Goal: Task Accomplishment & Management: Manage account settings

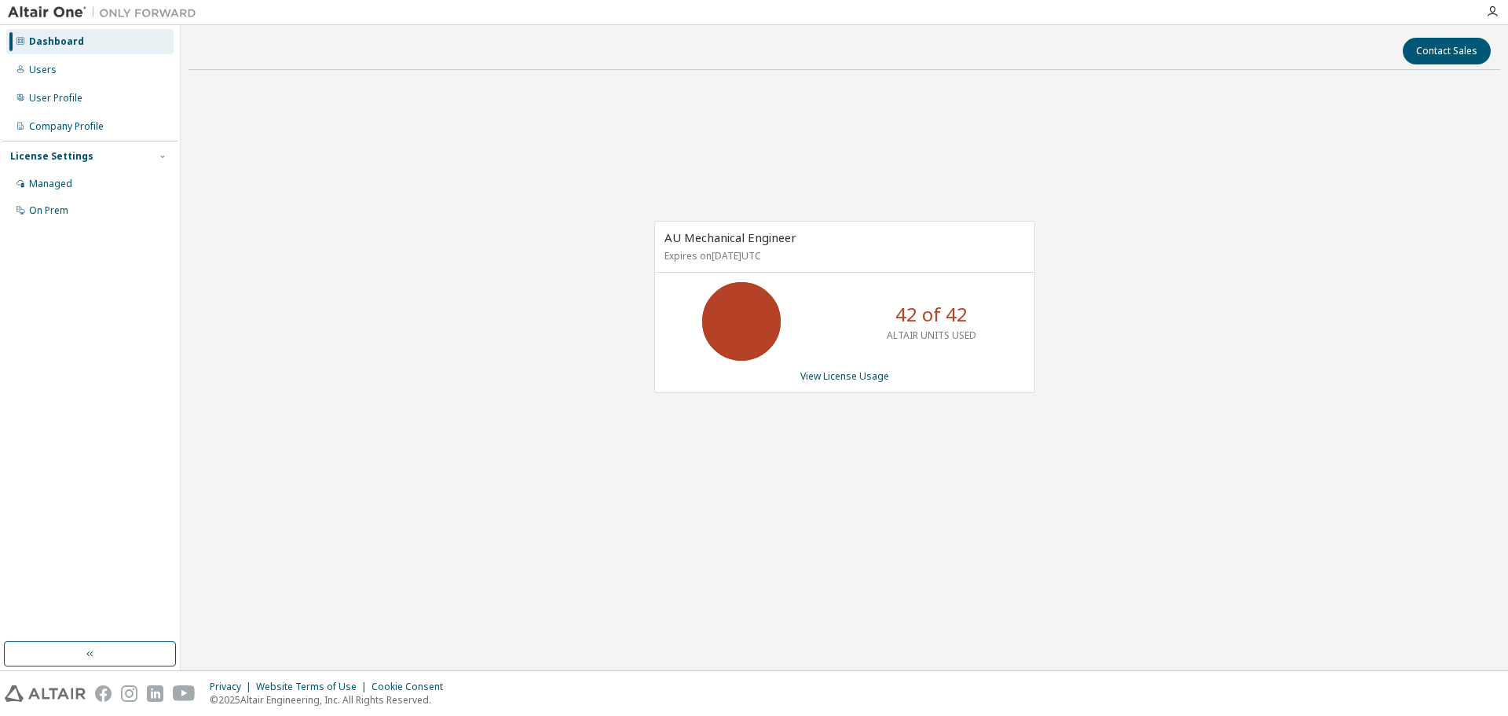
click at [486, 332] on div "AU Mechanical Engineer Expires on [DATE] UTC 42 of 42 ALTAIR UNITS USED View Li…" at bounding box center [845, 314] width 1312 height 465
click at [424, 295] on div "AU Mechanical Engineer Expires on [DATE] UTC 42 of 42 ALTAIR UNITS USED View Li…" at bounding box center [845, 314] width 1312 height 465
click at [823, 379] on link "View License Usage" at bounding box center [845, 375] width 89 height 13
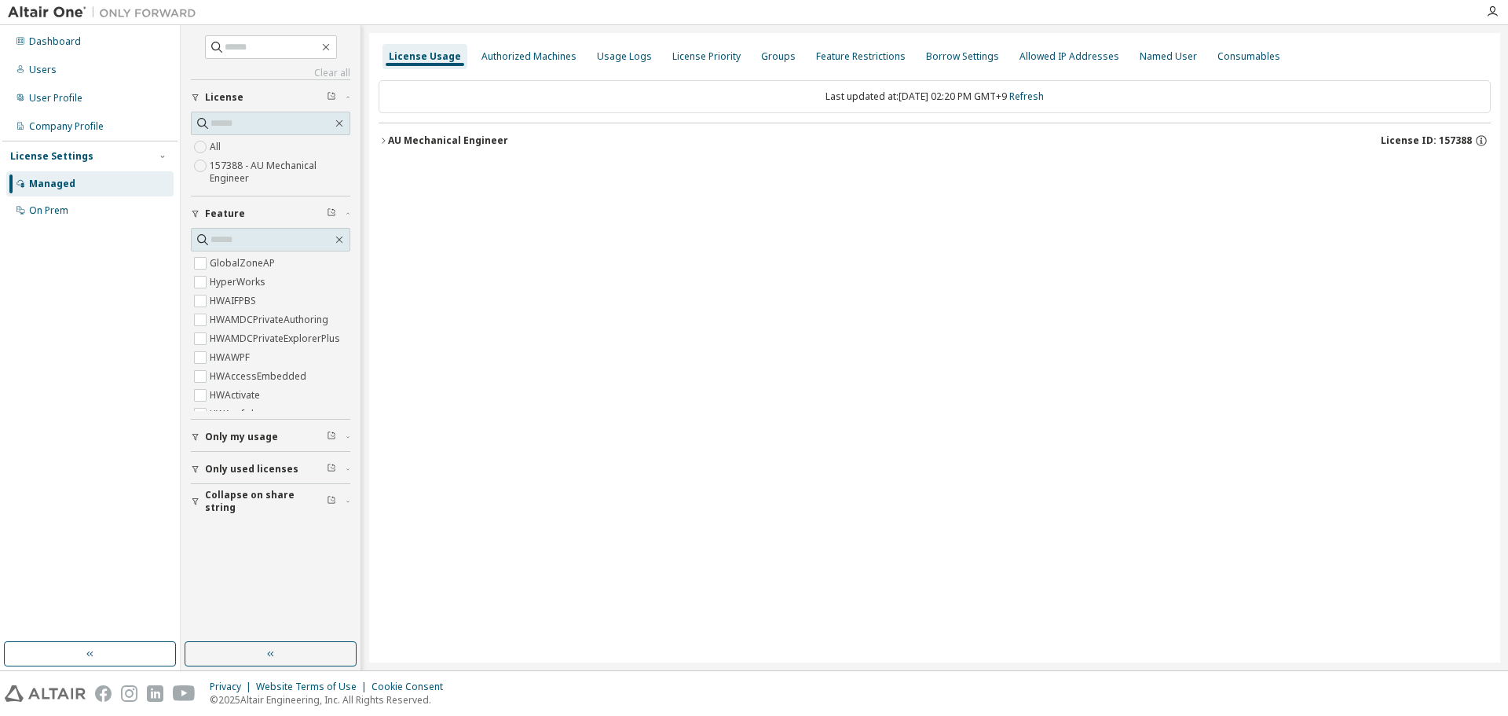
click at [398, 137] on div "AU Mechanical Engineer" at bounding box center [448, 140] width 120 height 13
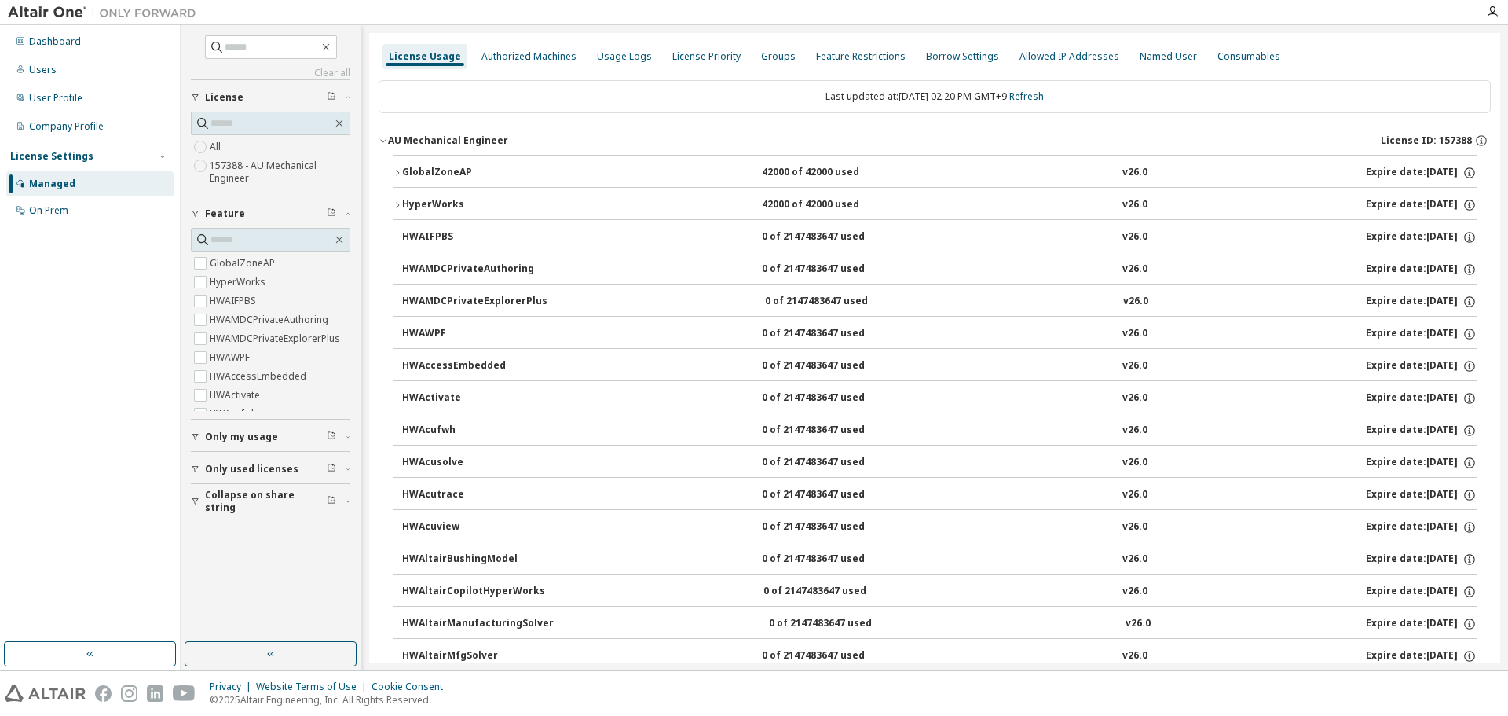
click at [412, 161] on button "GlobalZoneAP 42000 of 42000 used v26.0 Expire date: 2026-07-10" at bounding box center [935, 173] width 1084 height 35
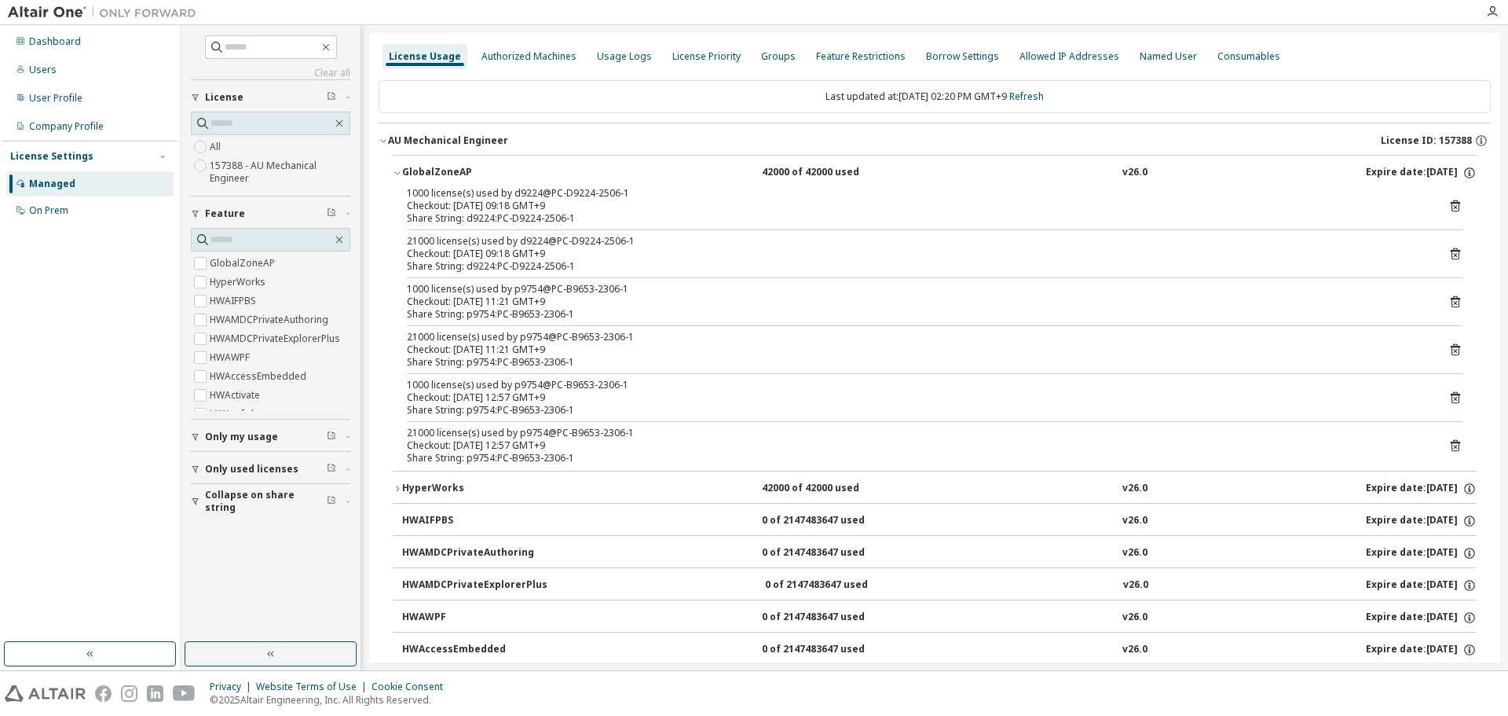
click at [381, 144] on icon "button" at bounding box center [383, 140] width 9 height 9
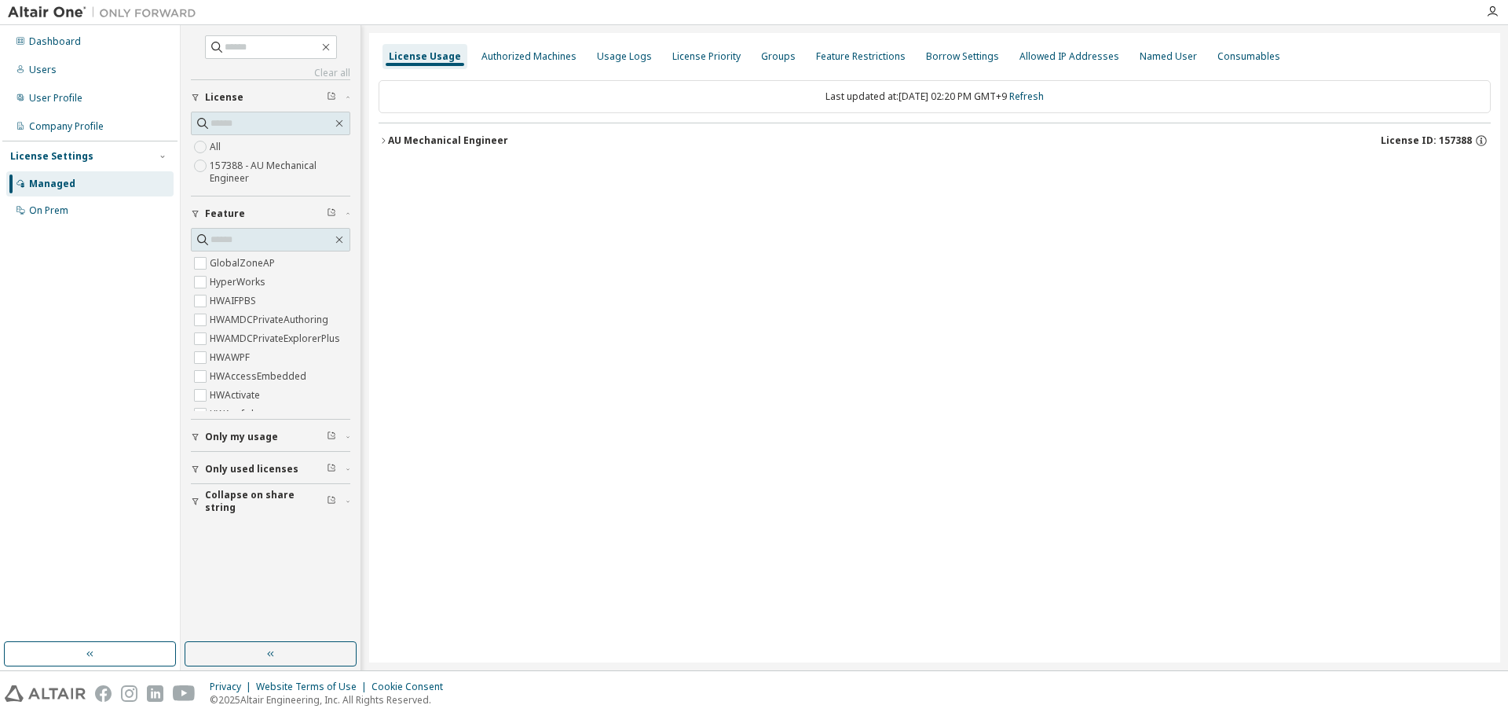
click at [537, 612] on div "License Usage Authorized Machines Usage Logs License Priority Groups Feature Re…" at bounding box center [934, 347] width 1131 height 629
click at [507, 521] on div "License Usage Authorized Machines Usage Logs License Priority Groups Feature Re…" at bounding box center [934, 347] width 1131 height 629
